Goal: Task Accomplishment & Management: Use online tool/utility

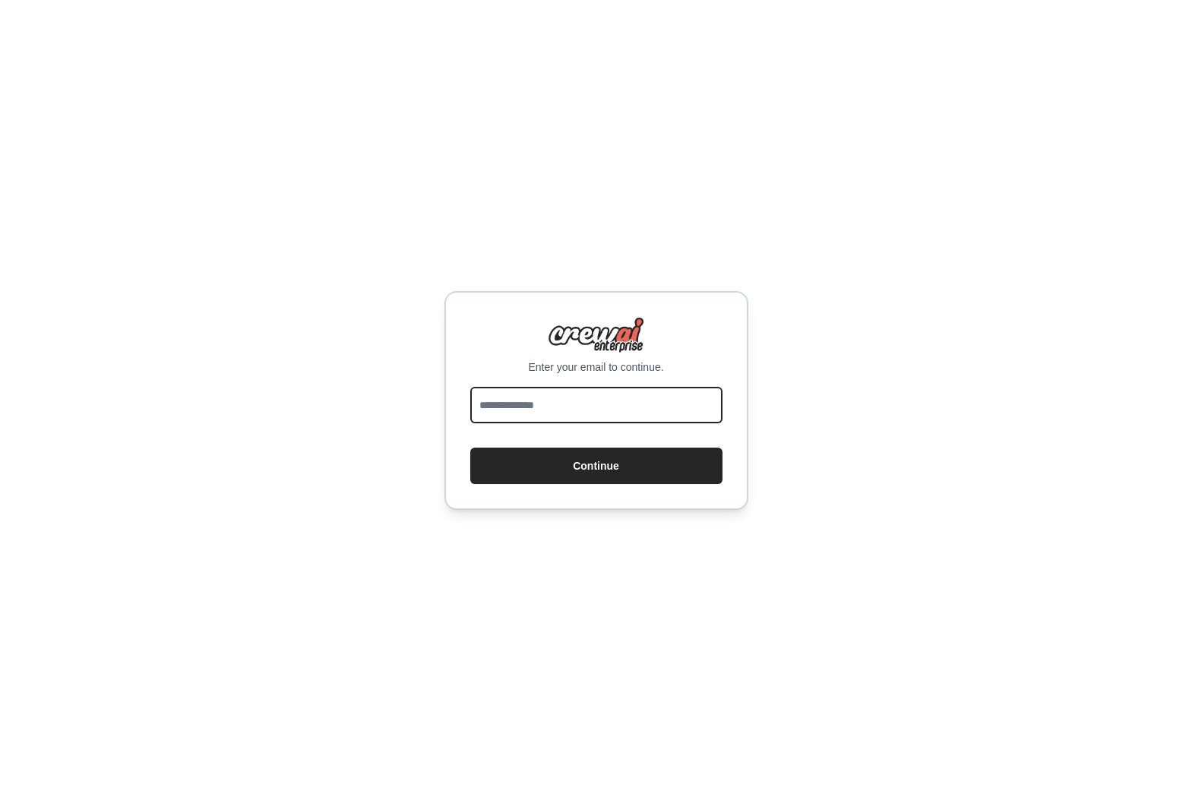
click at [594, 408] on input "email" at bounding box center [596, 405] width 252 height 36
type input "**********"
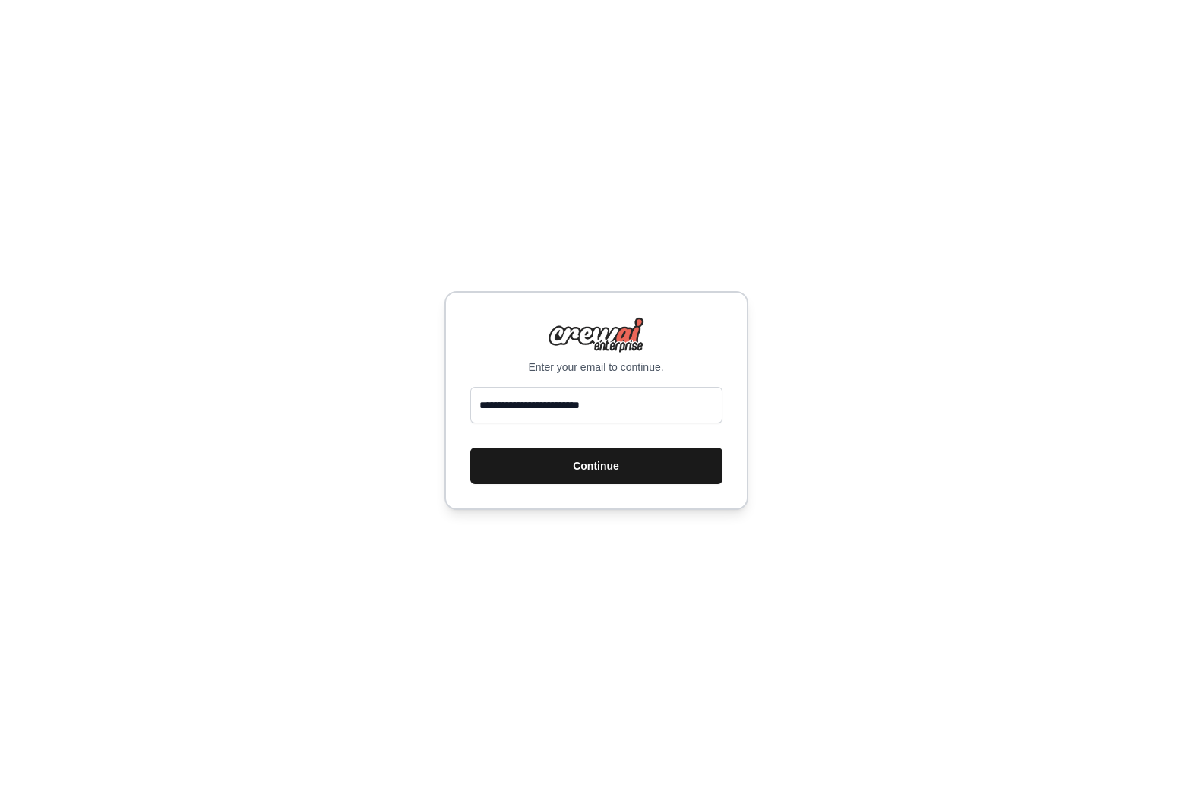
click at [599, 470] on button "Continue" at bounding box center [596, 466] width 252 height 36
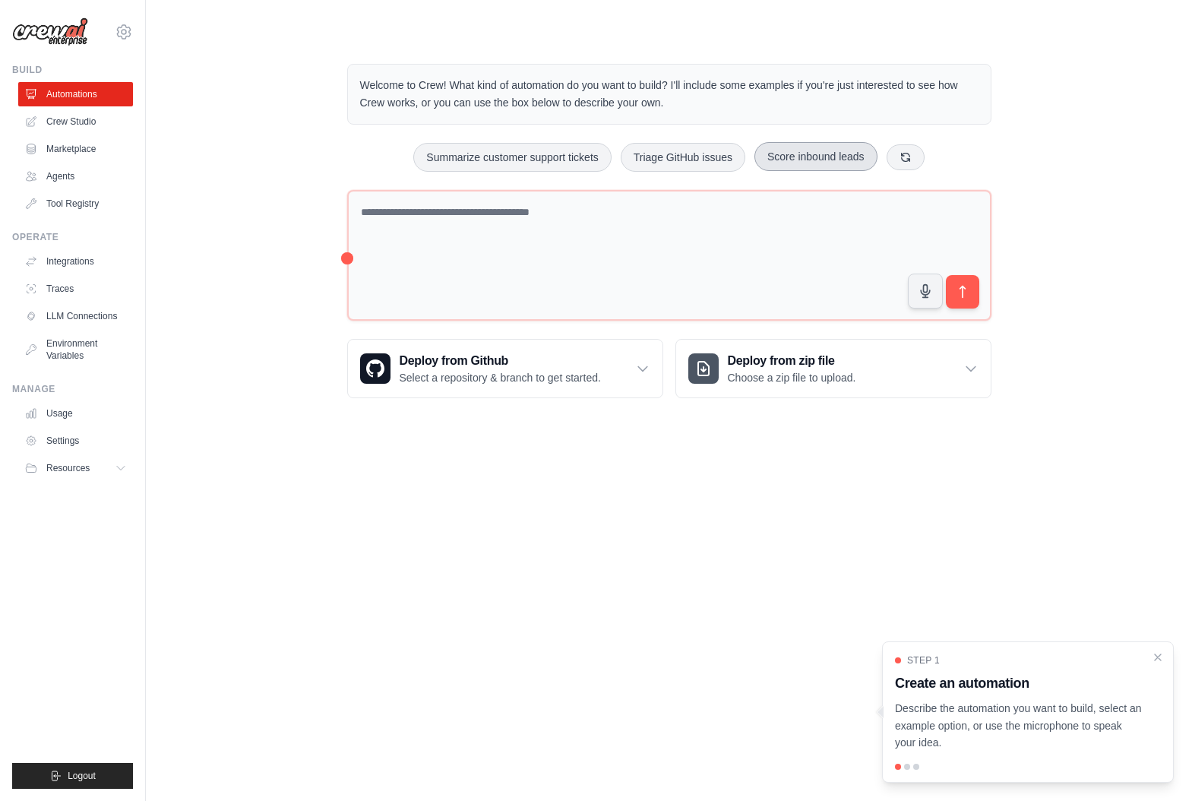
click at [830, 159] on button "Score inbound leads" at bounding box center [815, 156] width 123 height 29
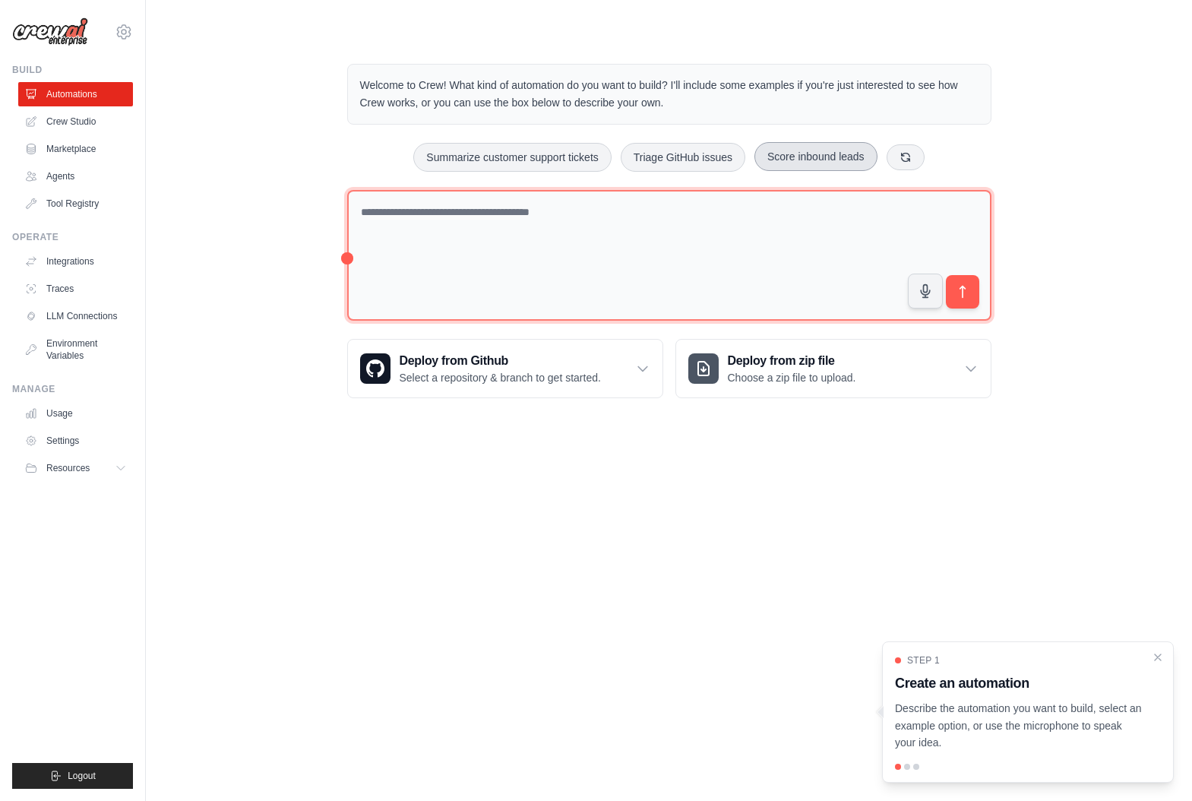
type textarea "**********"
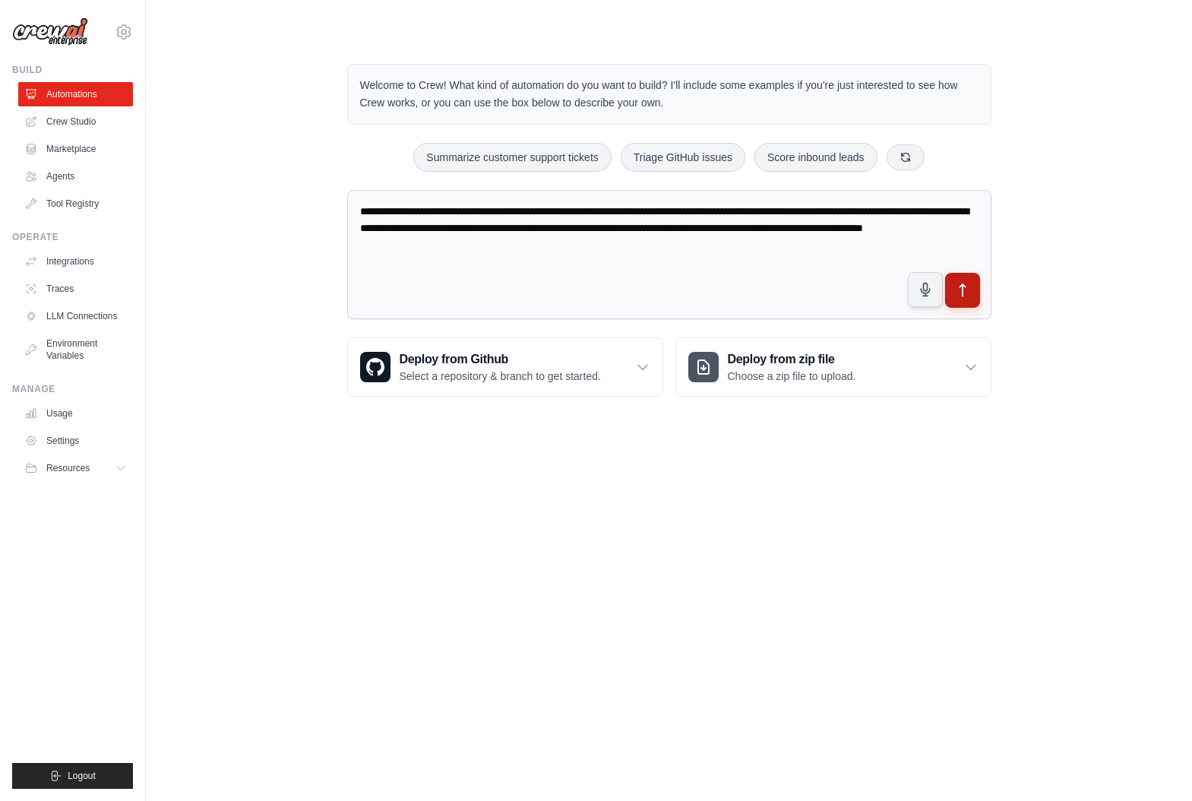
click at [965, 293] on icon "submit" at bounding box center [962, 291] width 16 height 16
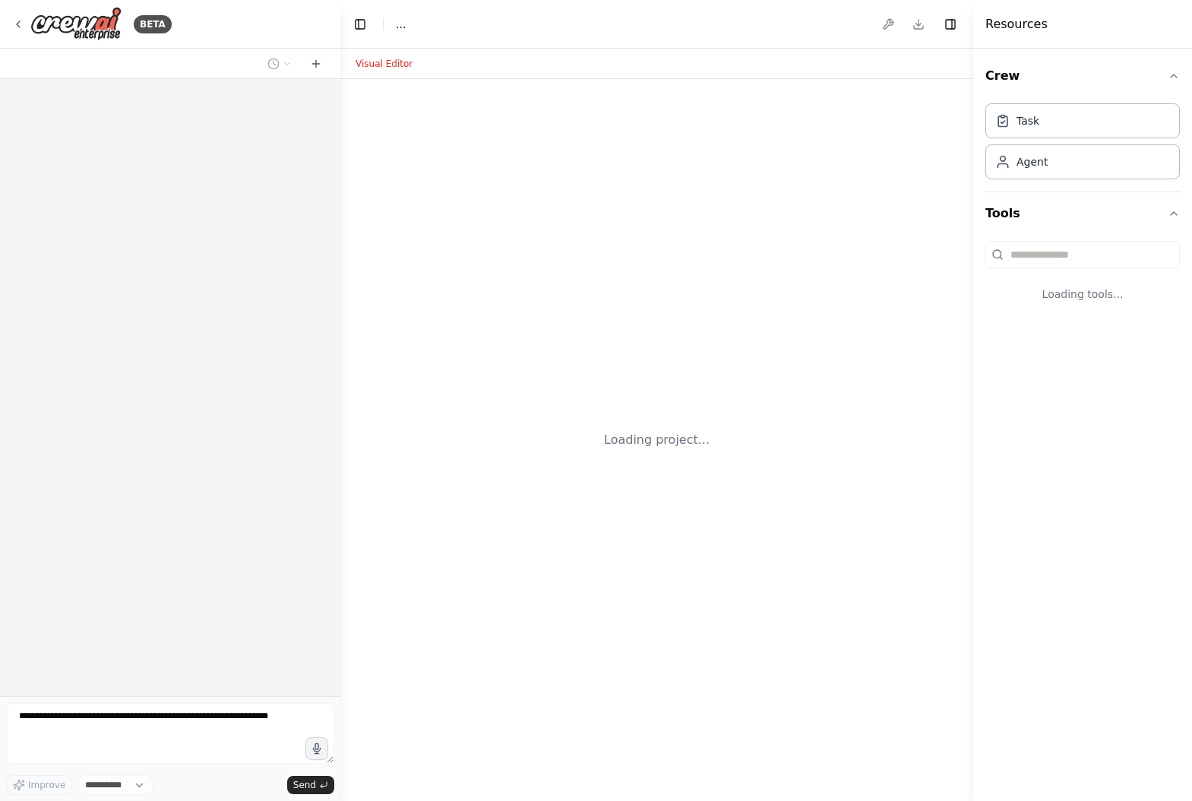
select select "****"
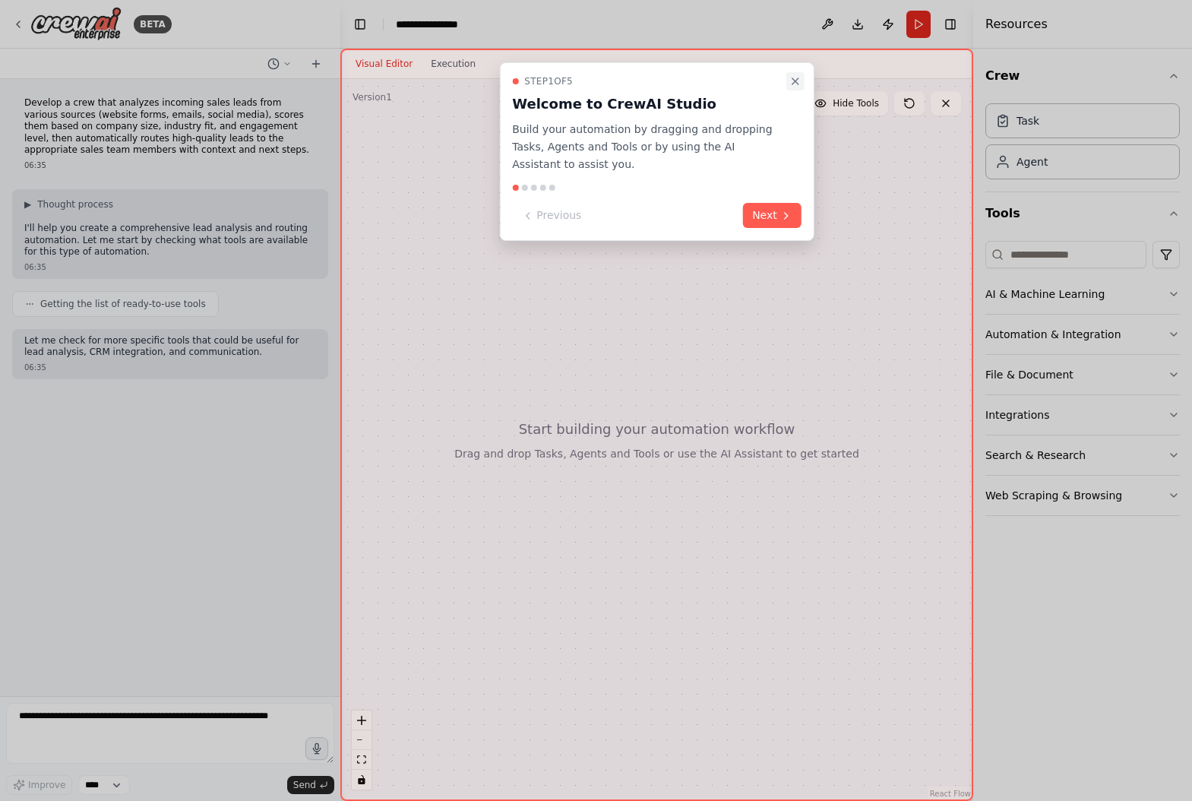
click at [793, 77] on icon "Close walkthrough" at bounding box center [795, 81] width 12 height 12
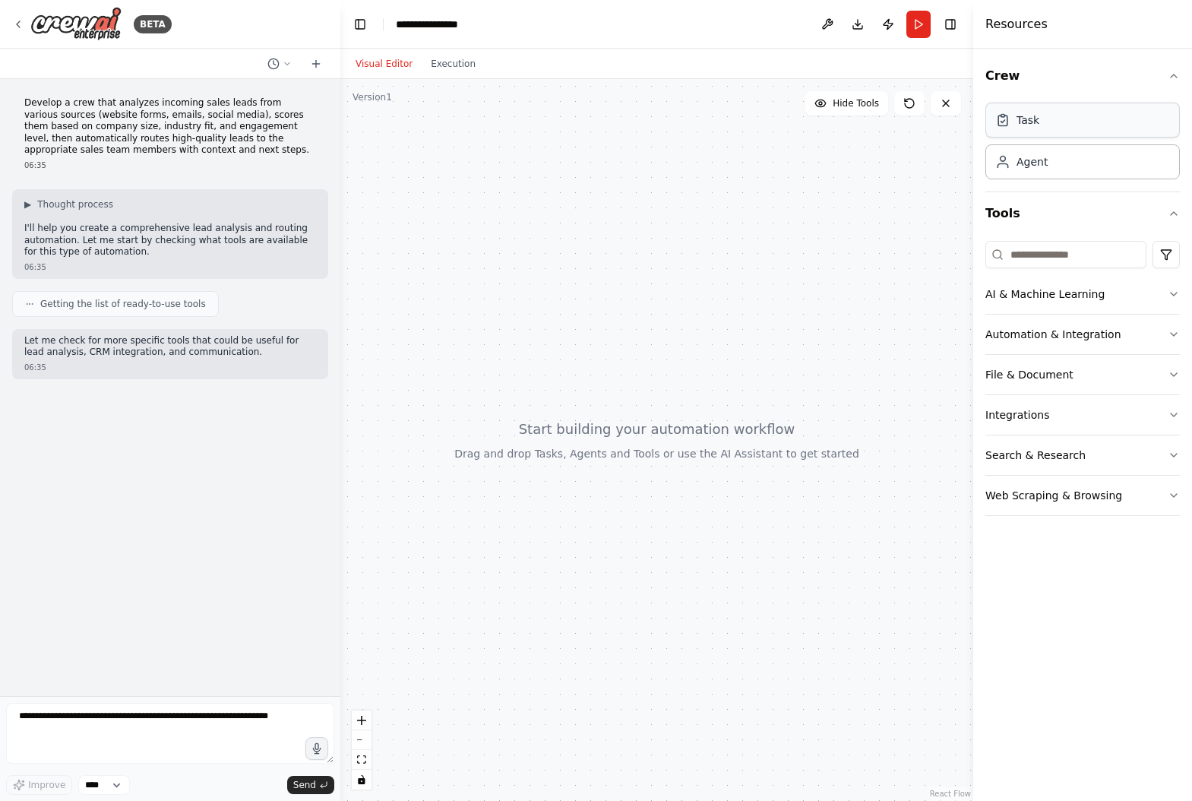
click at [1093, 118] on div "Task" at bounding box center [1082, 120] width 195 height 35
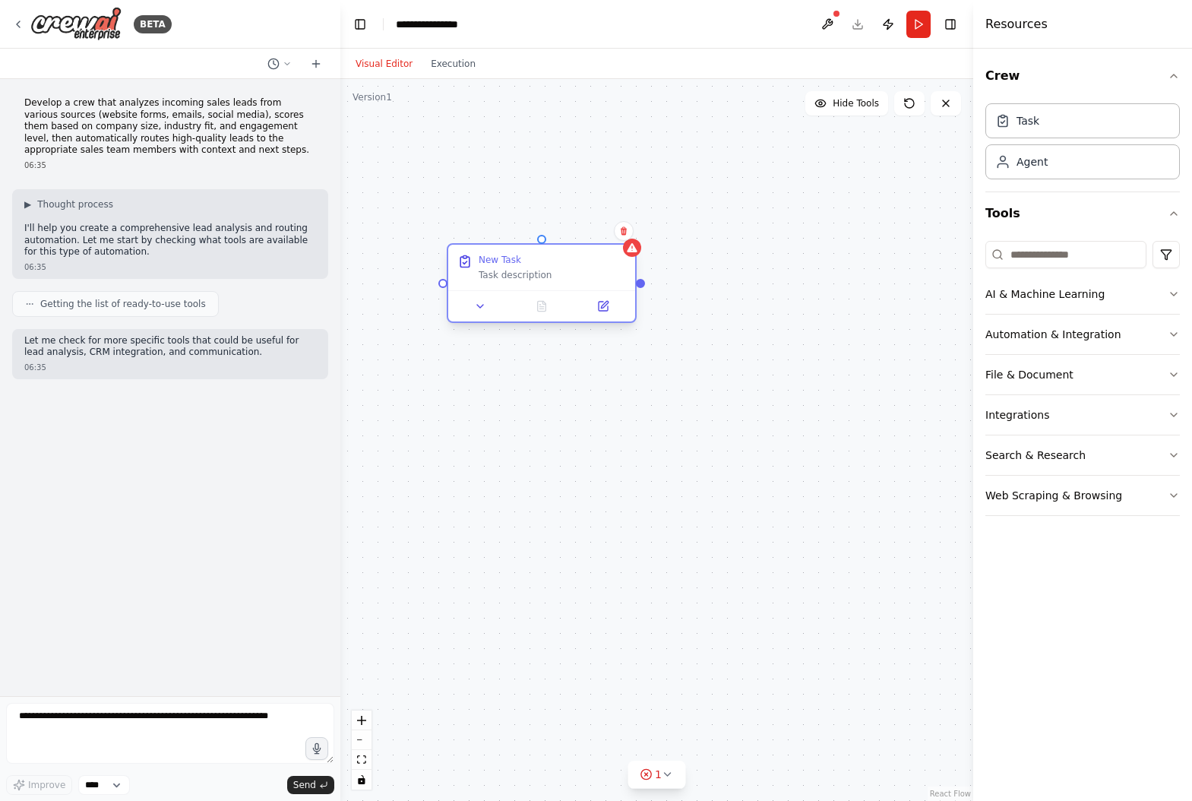
drag, startPoint x: 742, startPoint y: 266, endPoint x: 522, endPoint y: 264, distance: 219.6
click at [522, 264] on div "New Task Task description" at bounding box center [552, 267] width 147 height 27
drag, startPoint x: 803, startPoint y: 454, endPoint x: 805, endPoint y: 336, distance: 117.8
click at [805, 336] on div "Role of the agent Goal of the agent" at bounding box center [769, 314] width 187 height 49
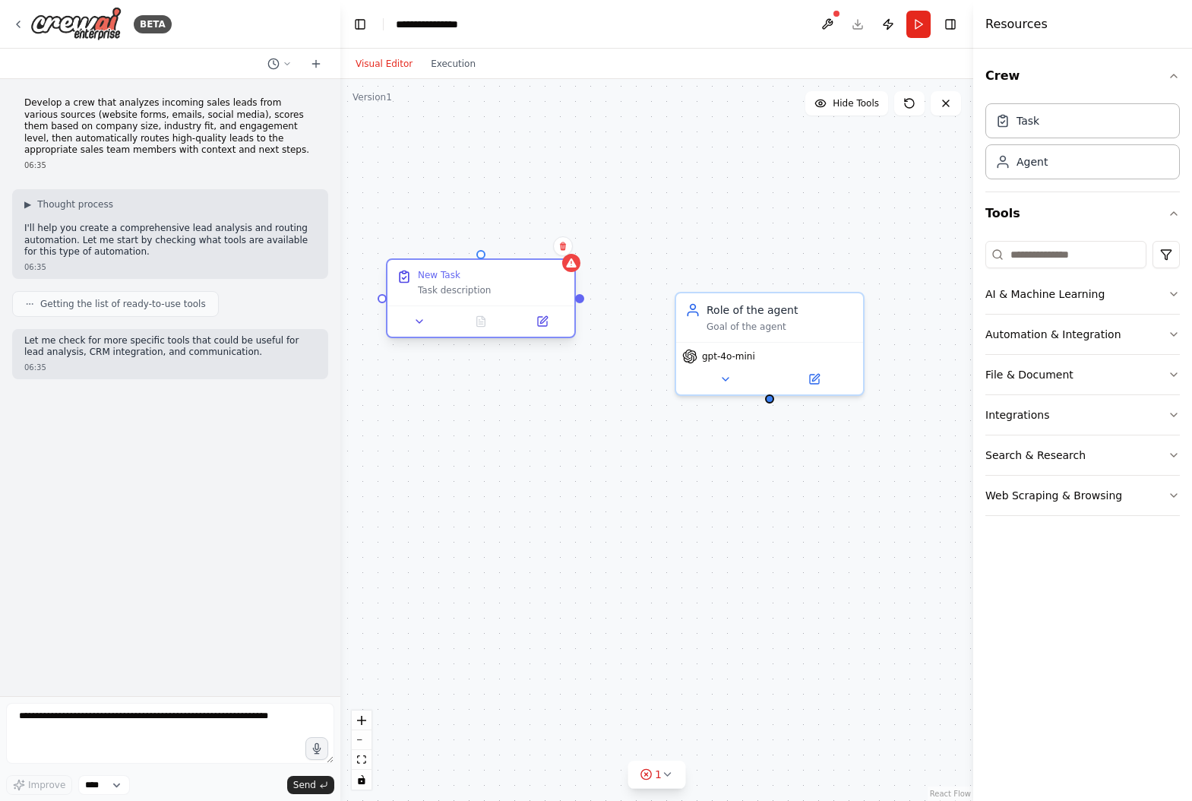
drag, startPoint x: 579, startPoint y: 296, endPoint x: 524, endPoint y: 305, distance: 56.3
click at [524, 305] on div at bounding box center [480, 320] width 187 height 31
click at [446, 274] on div "New Task" at bounding box center [439, 275] width 43 height 12
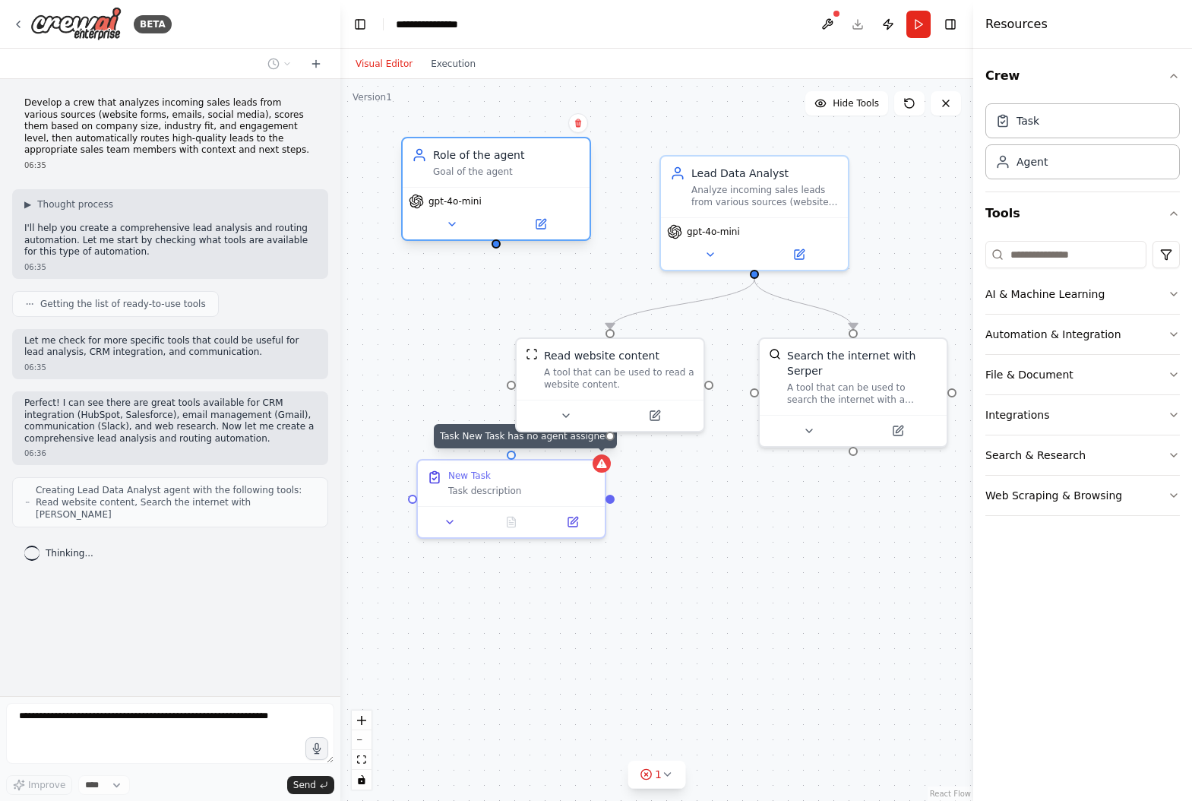
drag, startPoint x: 573, startPoint y: 188, endPoint x: 552, endPoint y: 179, distance: 22.2
click at [552, 179] on div "Role of the agent Goal of the agent" at bounding box center [496, 162] width 187 height 49
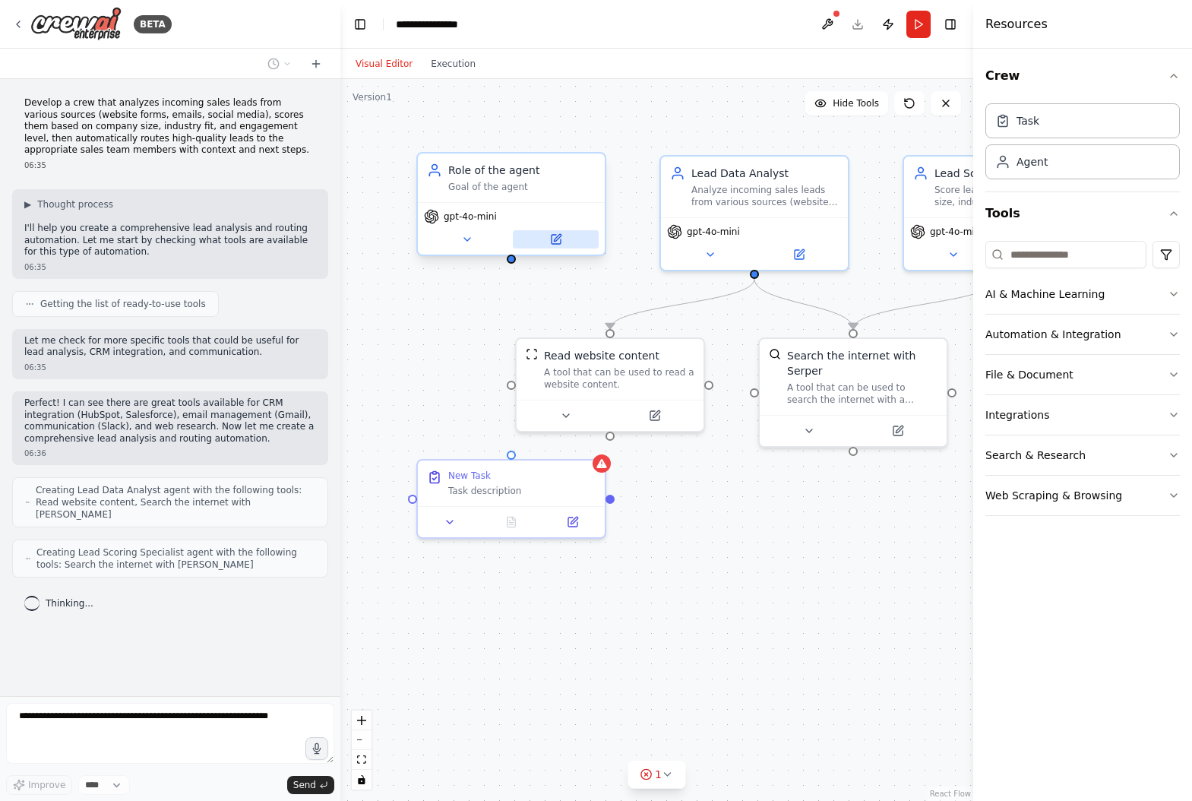
click at [539, 239] on button at bounding box center [556, 239] width 86 height 18
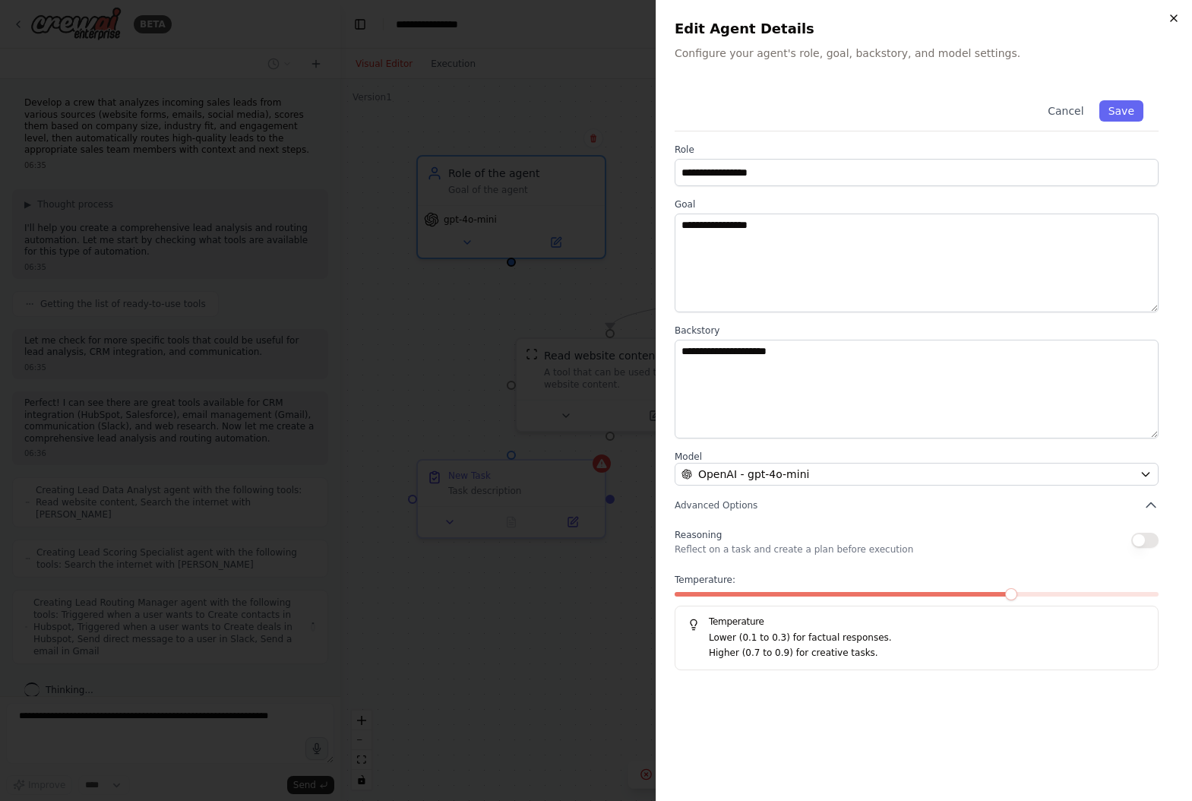
click at [1170, 17] on icon "button" at bounding box center [1174, 18] width 12 height 12
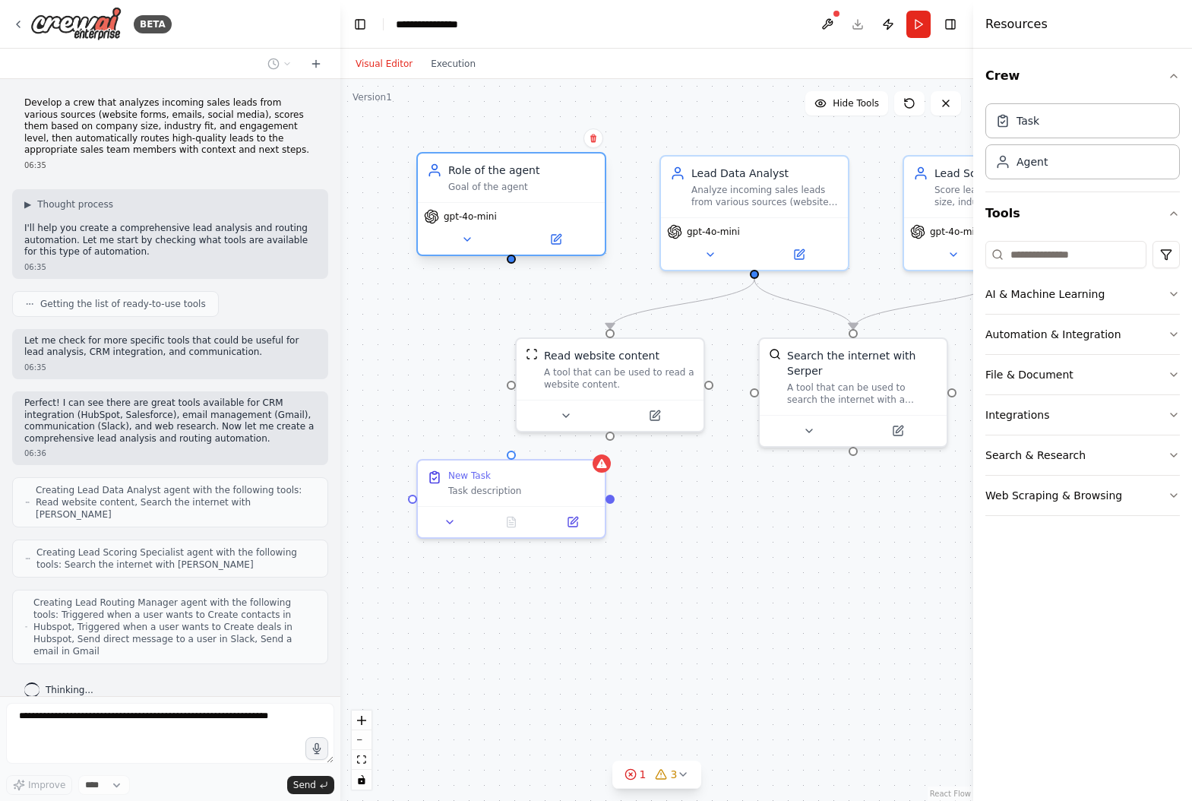
click at [539, 168] on div "Role of the agent" at bounding box center [521, 170] width 147 height 15
click at [593, 138] on icon at bounding box center [593, 138] width 6 height 8
click at [558, 138] on button "Confirm" at bounding box center [551, 138] width 54 height 18
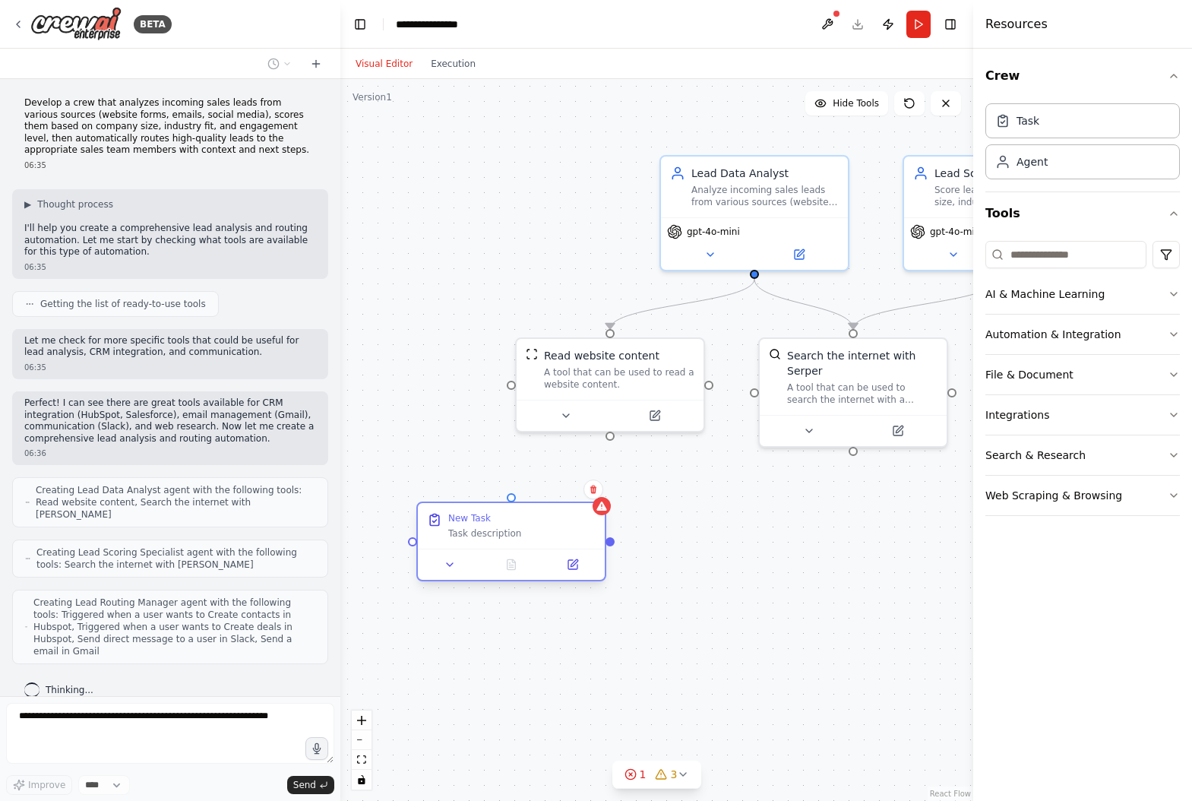
drag, startPoint x: 554, startPoint y: 474, endPoint x: 552, endPoint y: 530, distance: 55.5
click at [552, 530] on div "New Task Task description" at bounding box center [521, 525] width 147 height 27
click at [599, 489] on button at bounding box center [594, 489] width 20 height 20
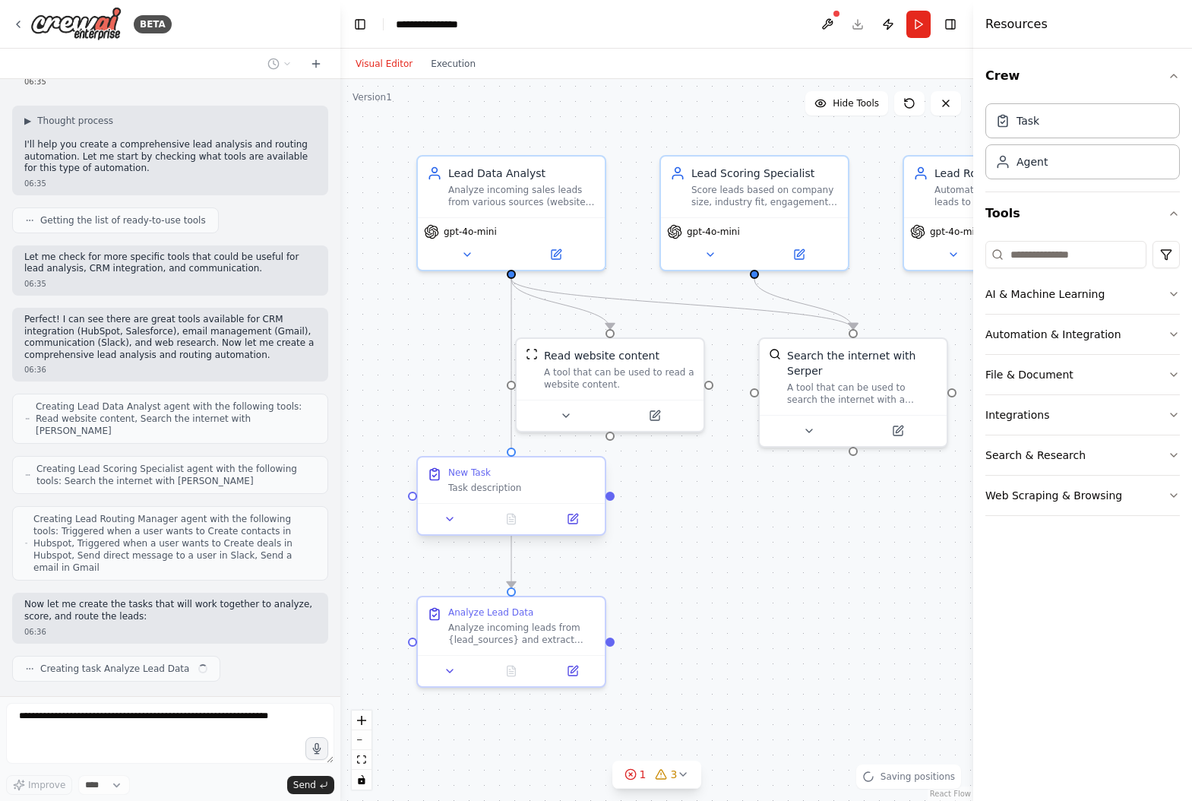
scroll to position [95, 0]
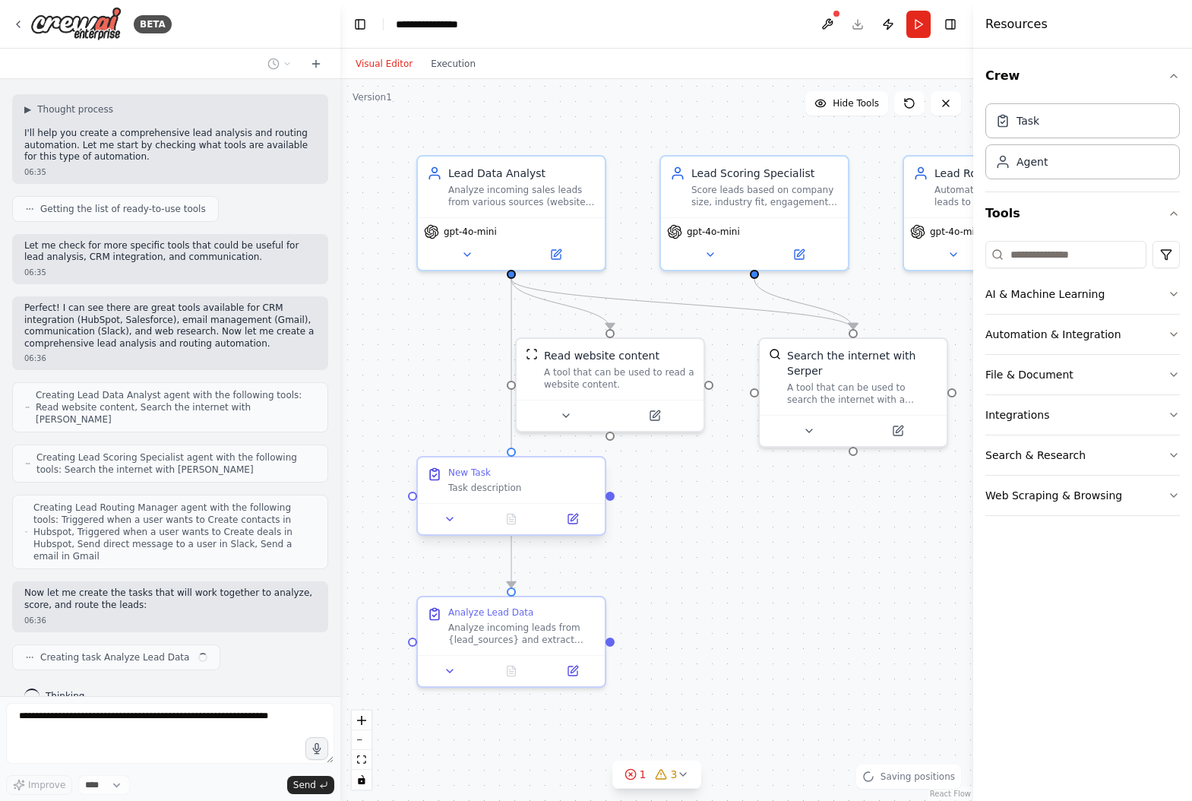
click at [548, 492] on div "Task description" at bounding box center [521, 488] width 147 height 12
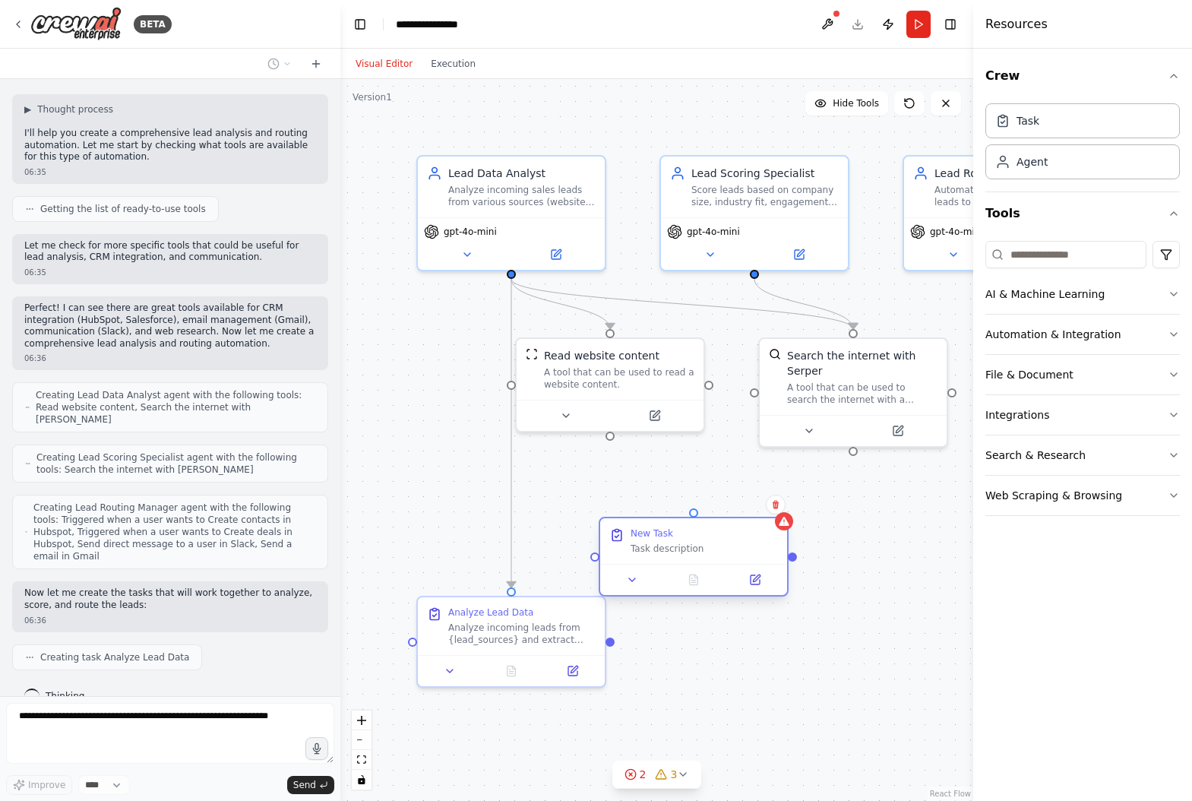
drag, startPoint x: 521, startPoint y: 485, endPoint x: 734, endPoint y: 549, distance: 222.1
click at [733, 549] on div "Task description" at bounding box center [704, 548] width 147 height 12
click at [808, 505] on icon at bounding box center [806, 505] width 6 height 8
click at [770, 503] on button "Confirm" at bounding box center [763, 504] width 54 height 18
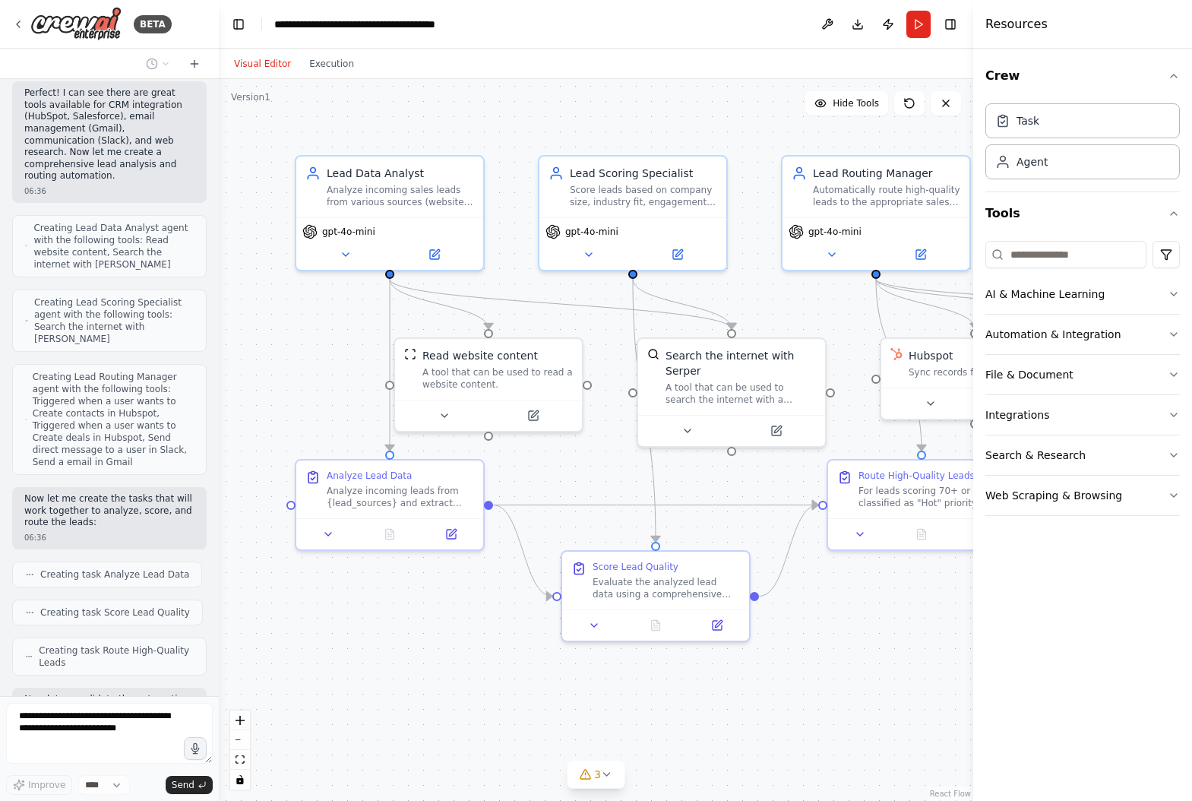
scroll to position [441, 0]
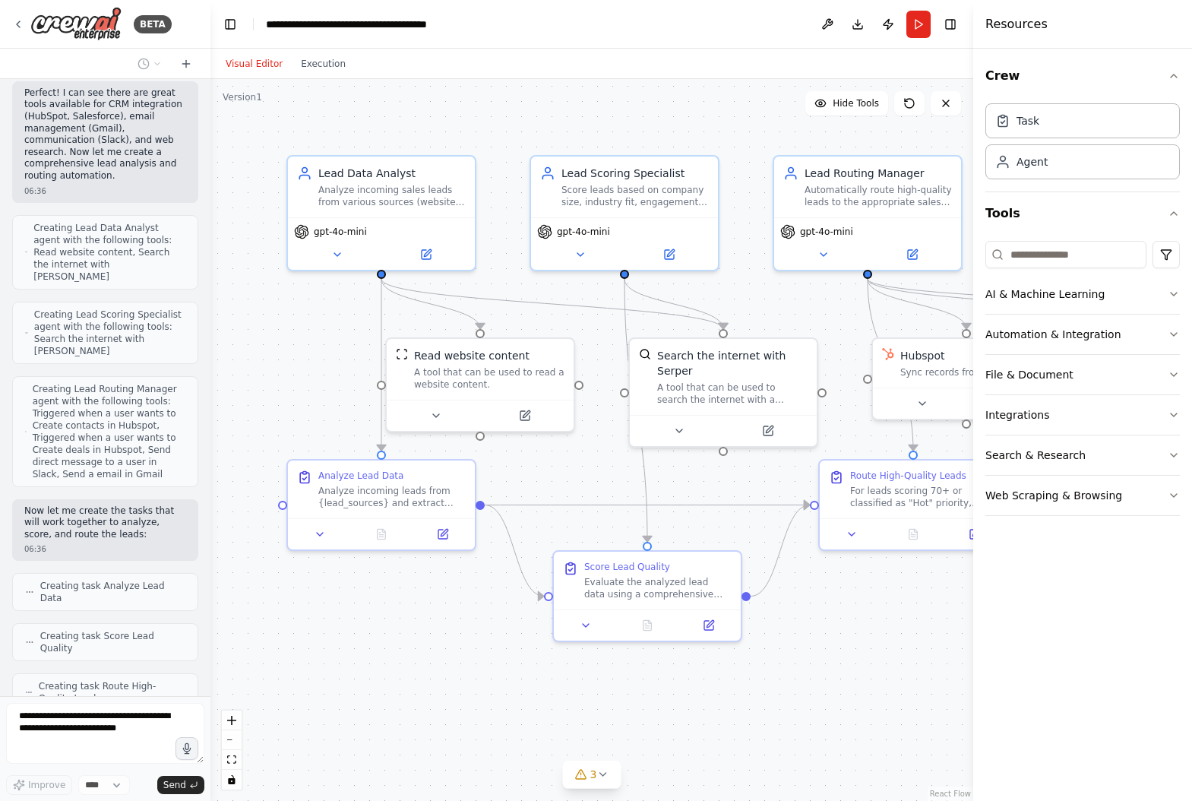
drag, startPoint x: 339, startPoint y: 465, endPoint x: 210, endPoint y: 466, distance: 128.4
click at [210, 466] on div "BETA Develop a crew that analyzes incoming sales leads from various sources (we…" at bounding box center [596, 400] width 1192 height 801
click at [596, 777] on icon at bounding box center [602, 774] width 12 height 12
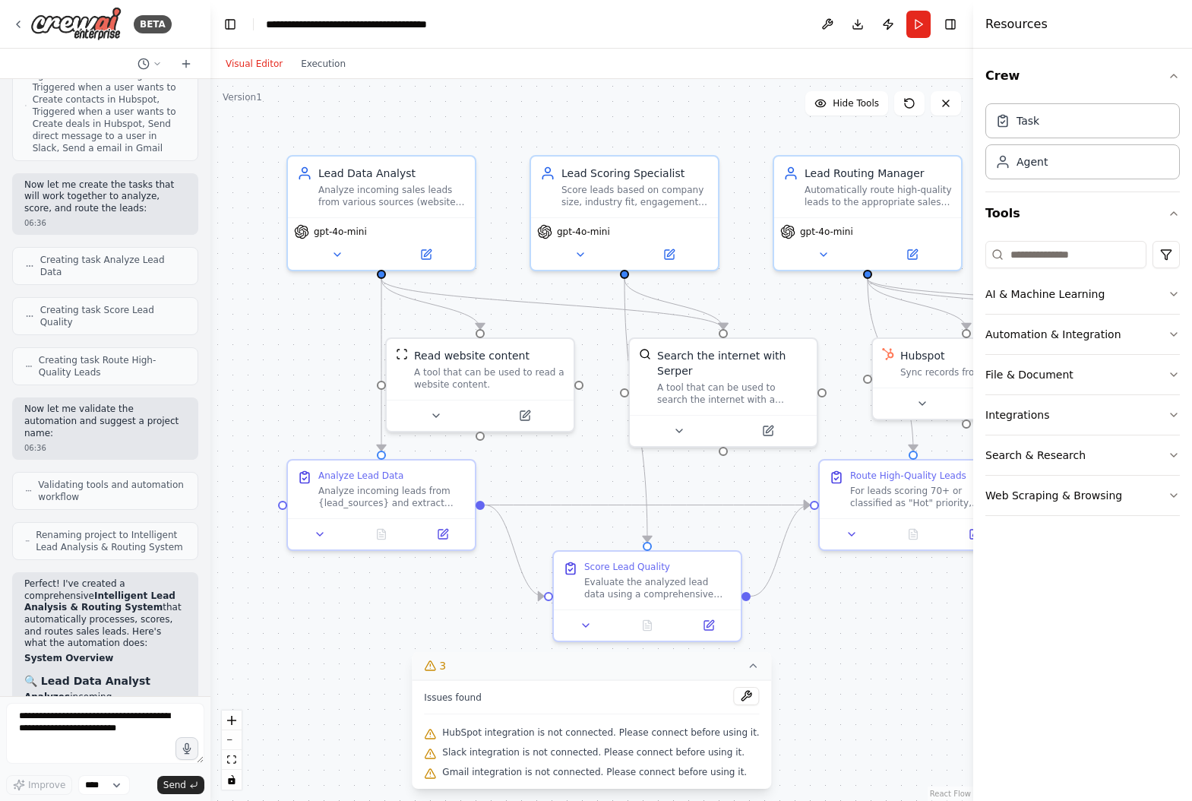
click at [887, 706] on div ".deletable-edge-delete-btn { width: 20px; height: 20px; border: 0px solid #ffff…" at bounding box center [591, 440] width 763 height 722
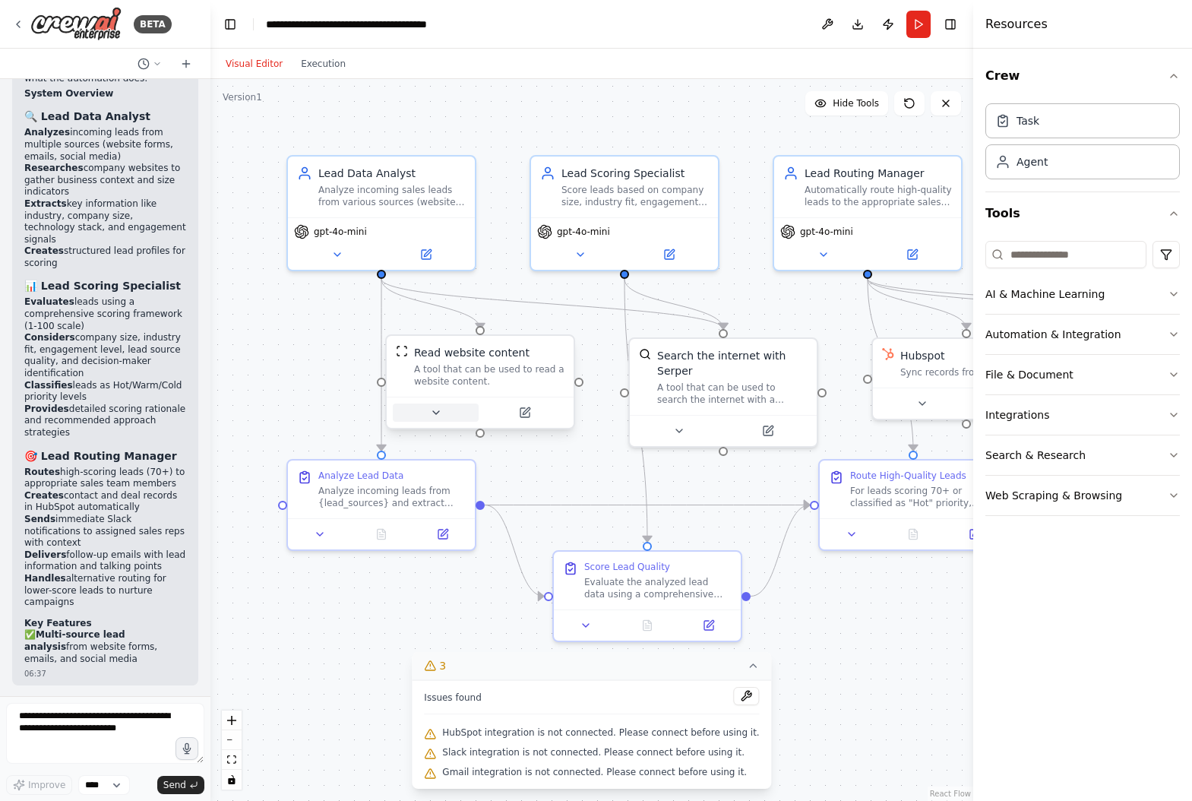
click at [432, 413] on icon at bounding box center [436, 412] width 12 height 12
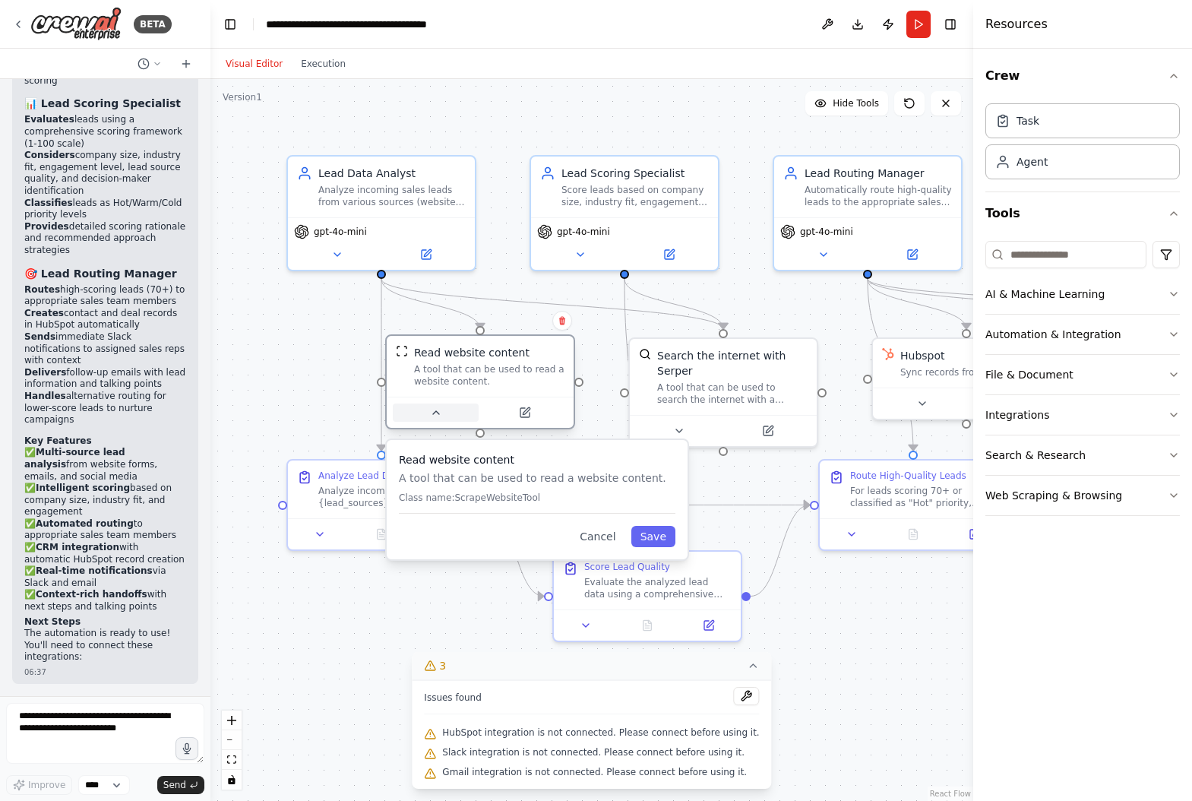
click at [433, 413] on icon at bounding box center [436, 412] width 6 height 3
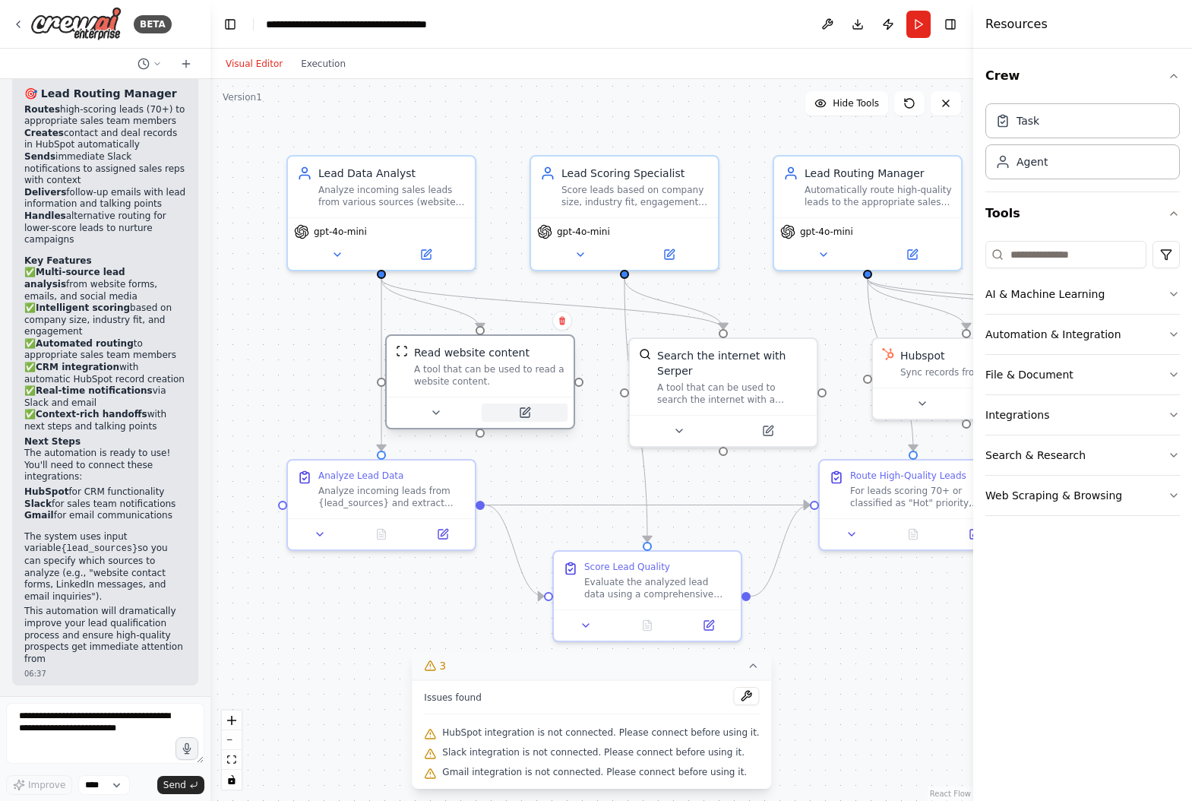
scroll to position [1705, 0]
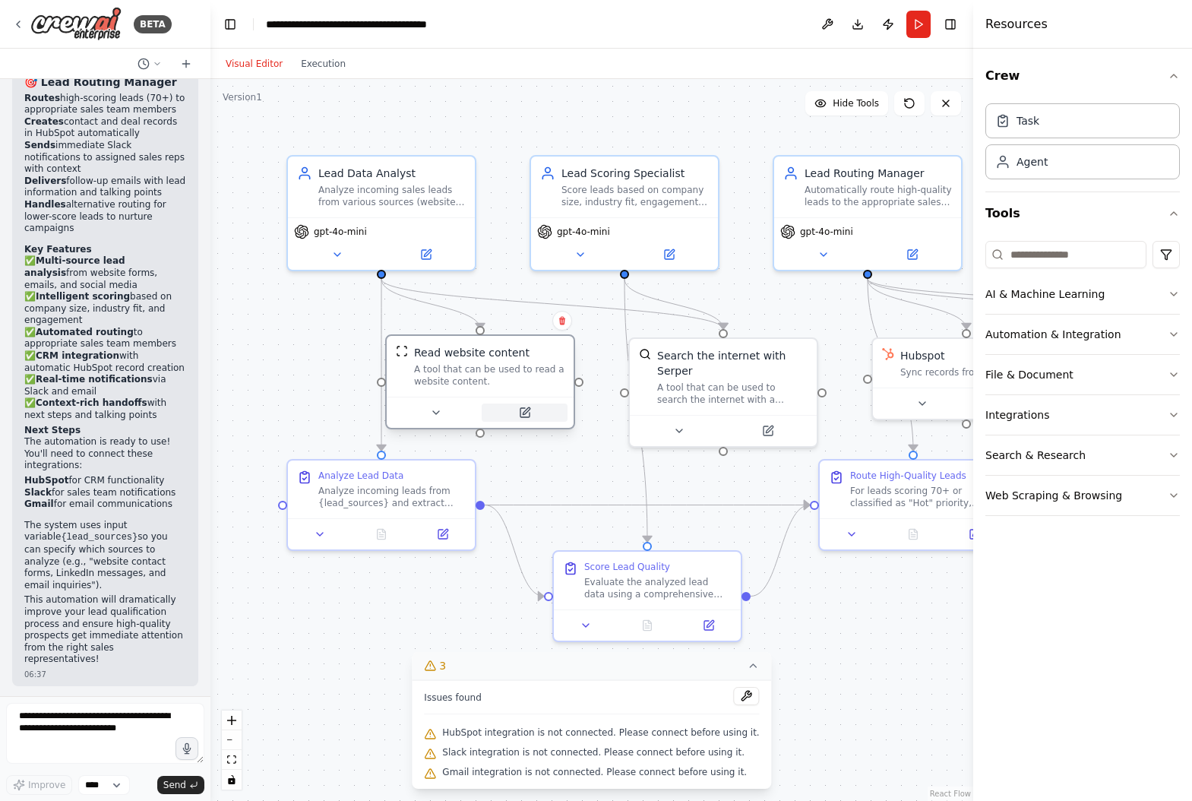
click at [523, 410] on icon at bounding box center [524, 412] width 9 height 9
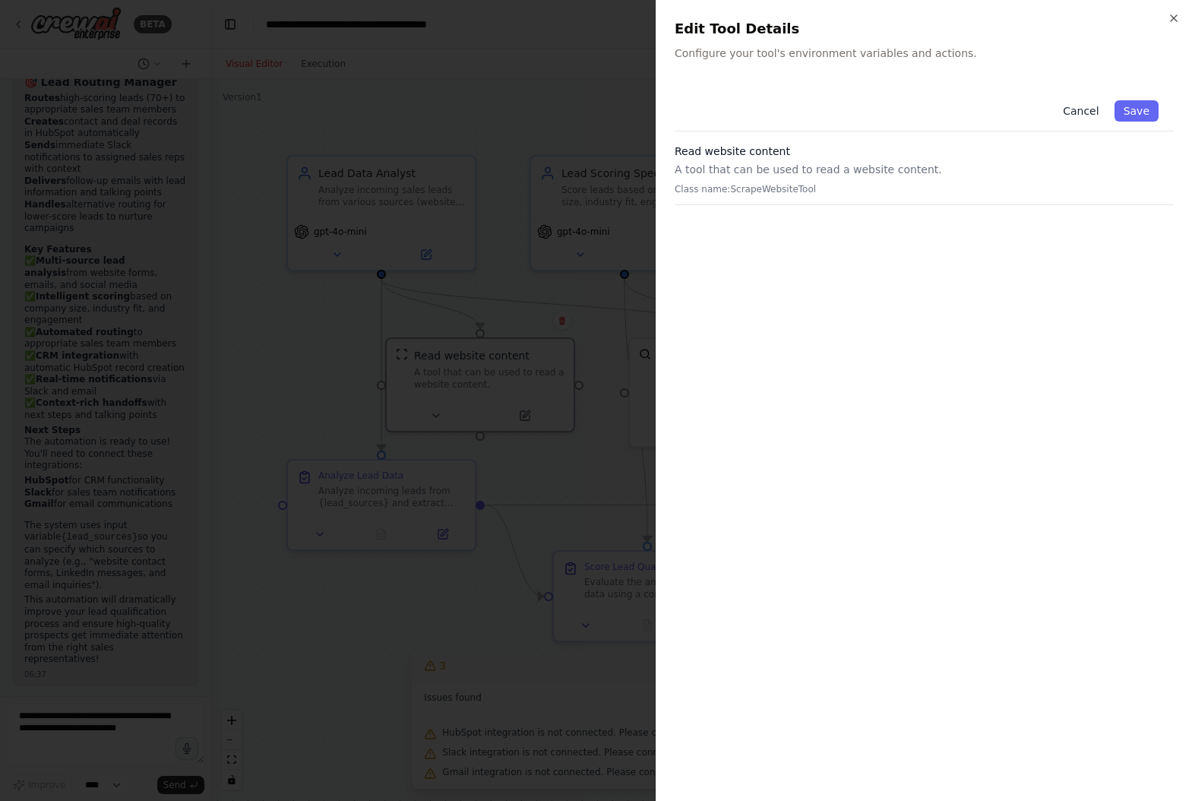
click at [1080, 111] on button "Cancel" at bounding box center [1081, 110] width 54 height 21
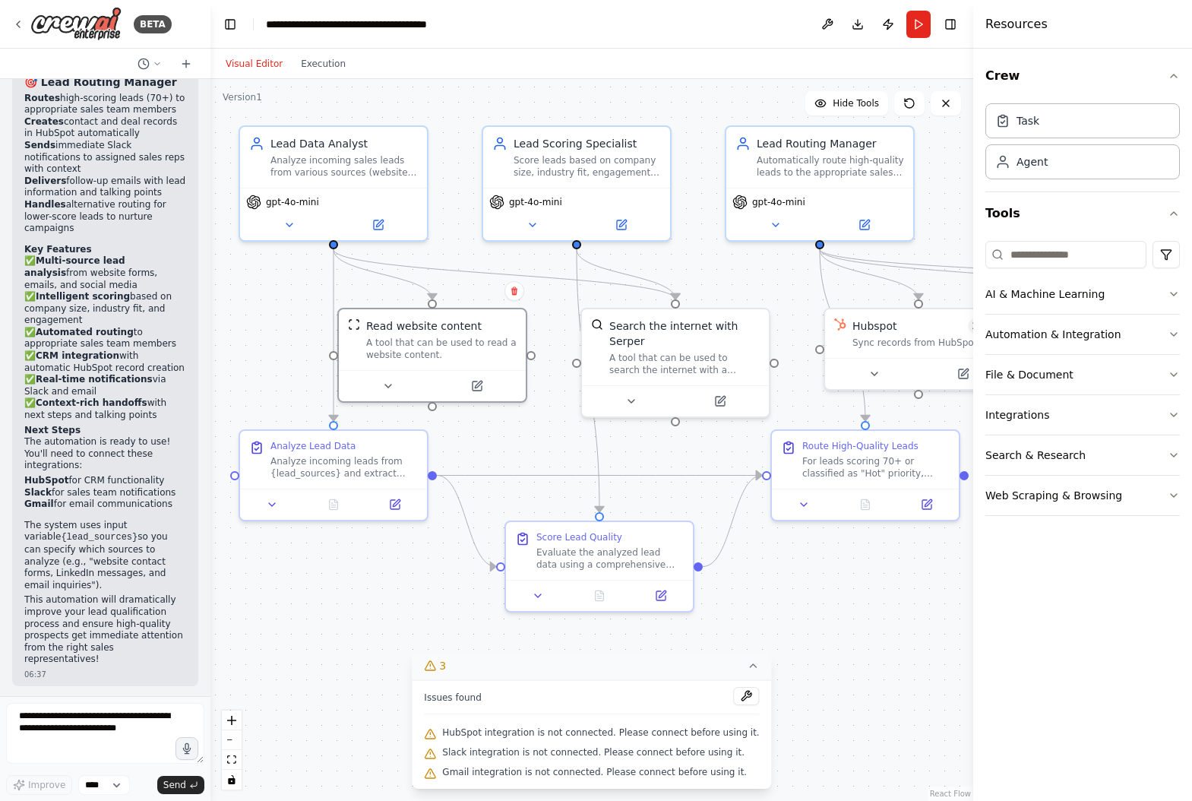
drag, startPoint x: 875, startPoint y: 628, endPoint x: 827, endPoint y: 598, distance: 56.3
click at [827, 598] on div ".deletable-edge-delete-btn { width: 20px; height: 20px; border: 0px solid #ffff…" at bounding box center [591, 440] width 763 height 722
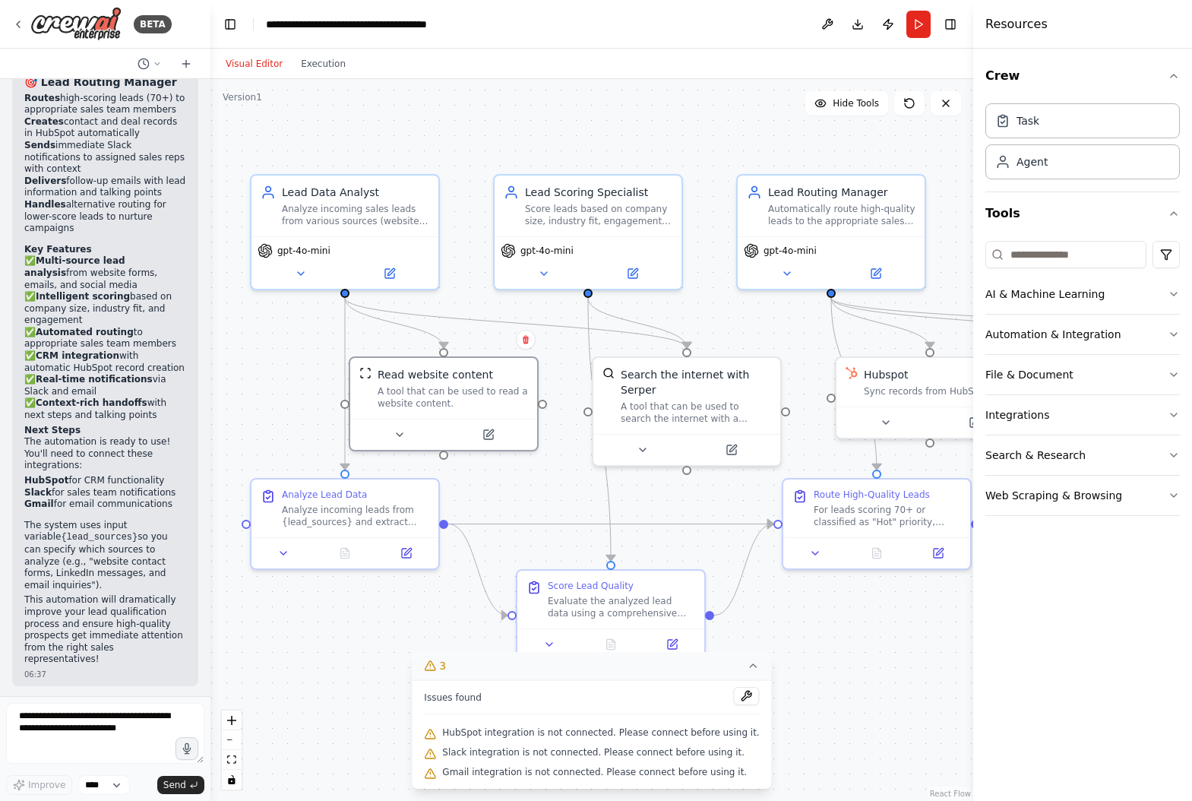
drag, startPoint x: 309, startPoint y: 615, endPoint x: 321, endPoint y: 664, distance: 49.9
click at [321, 664] on div ".deletable-edge-delete-btn { width: 20px; height: 20px; border: 0px solid #ffff…" at bounding box center [591, 440] width 763 height 722
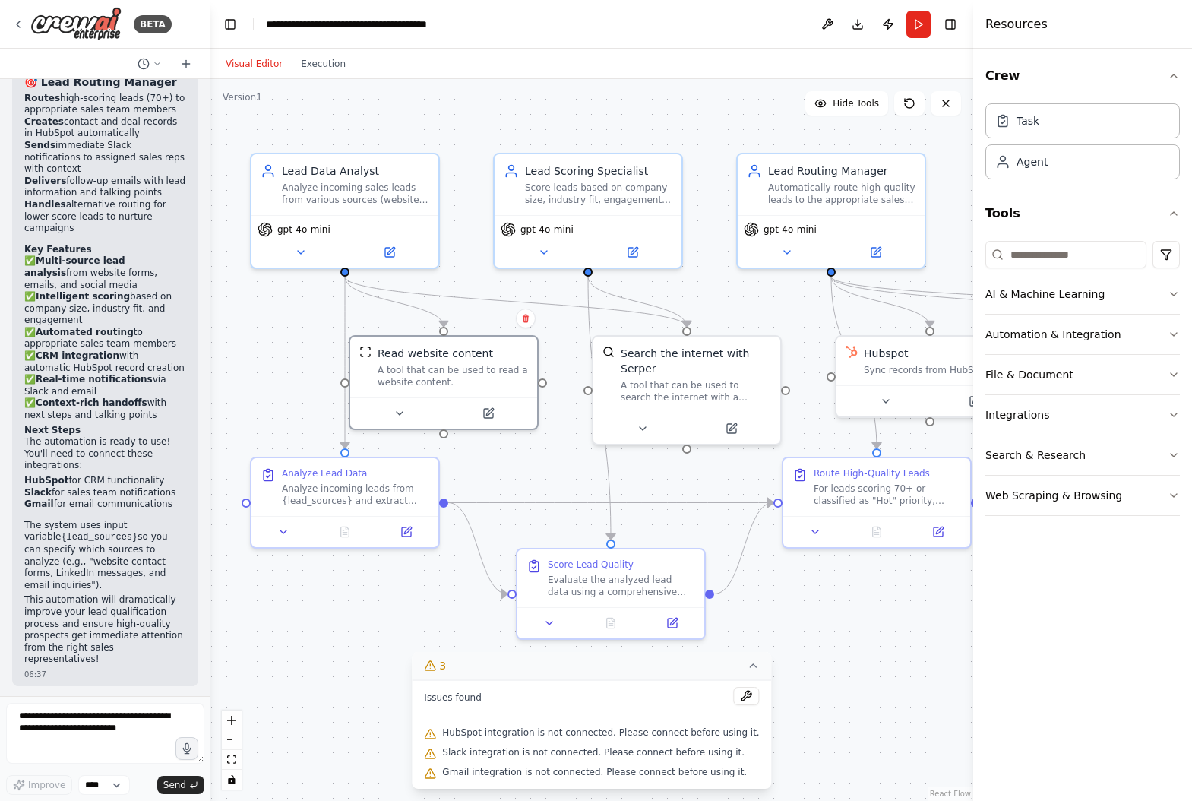
drag, startPoint x: 318, startPoint y: 661, endPoint x: 318, endPoint y: 640, distance: 21.3
click at [318, 640] on div ".deletable-edge-delete-btn { width: 20px; height: 20px; border: 0px solid #ffff…" at bounding box center [591, 440] width 763 height 722
click at [1076, 245] on input at bounding box center [1065, 254] width 161 height 27
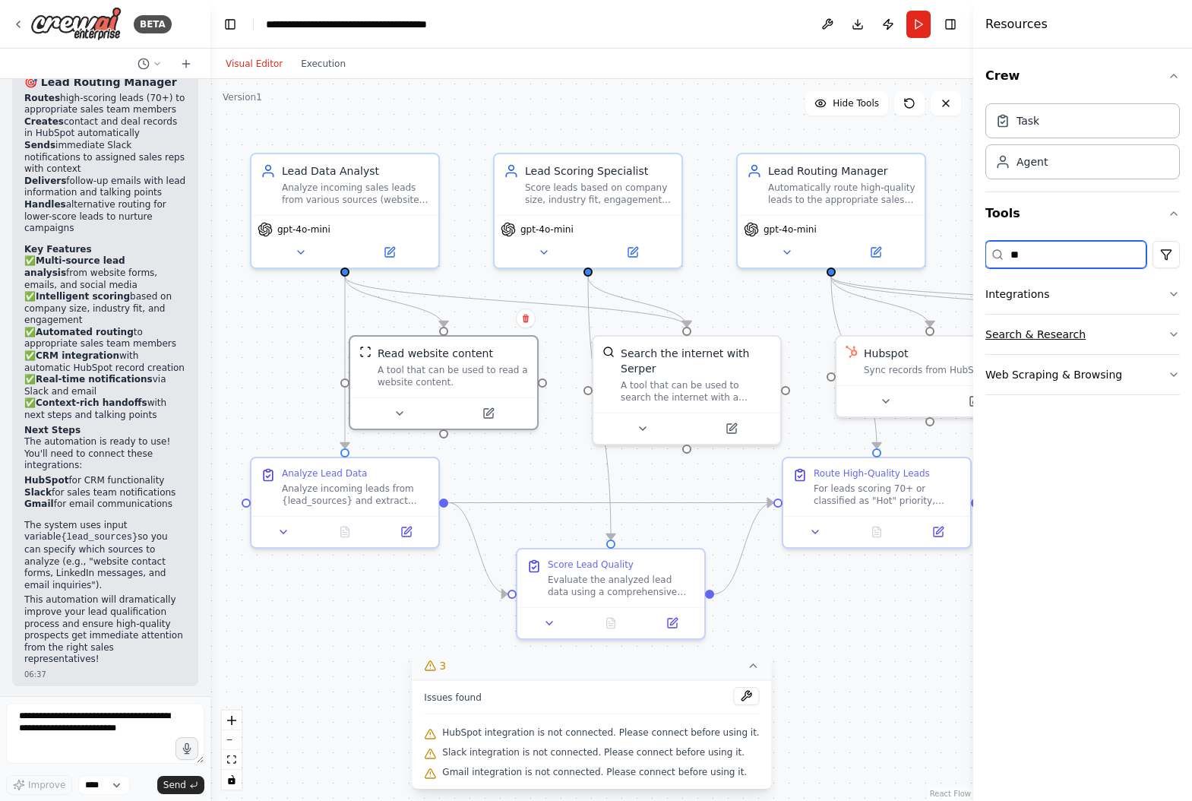
type input "**"
click at [1168, 329] on icon "button" at bounding box center [1174, 334] width 12 height 12
click at [1055, 292] on button "Integrations" at bounding box center [1082, 294] width 195 height 40
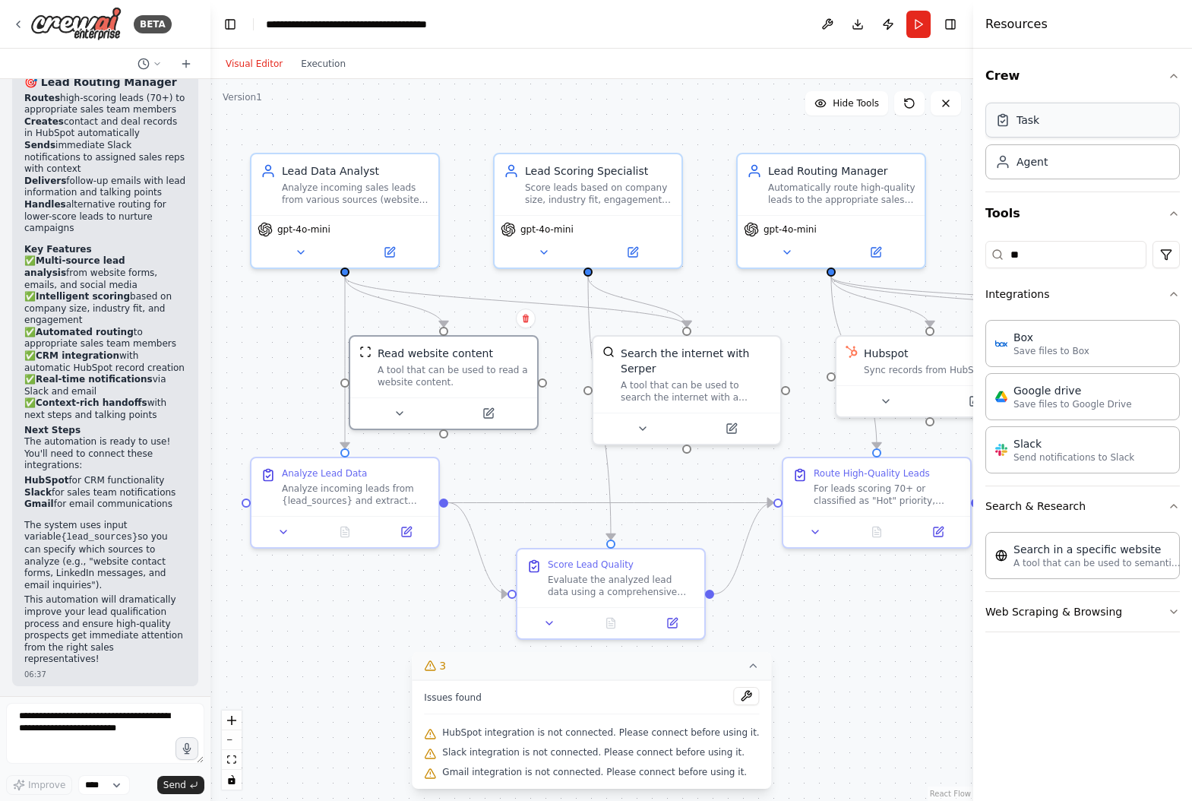
click at [1069, 131] on div "Task" at bounding box center [1082, 120] width 195 height 35
click at [1098, 84] on button "Crew" at bounding box center [1082, 76] width 195 height 43
